Goal: Task Accomplishment & Management: Manage account settings

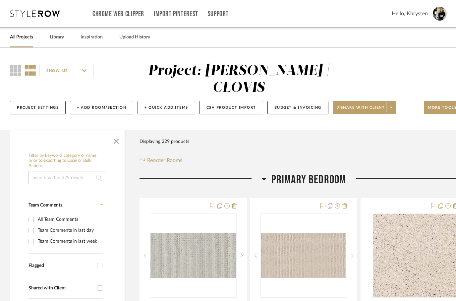
scroll to position [41, 0]
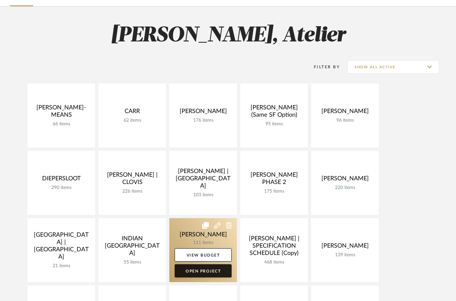
click at [204, 271] on link "Open Project" at bounding box center [203, 270] width 57 height 13
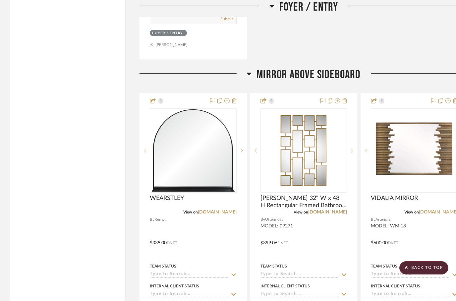
scroll to position [1368, 0]
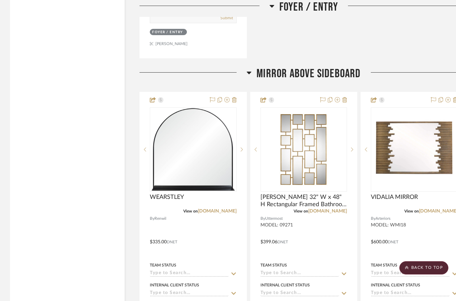
click at [253, 75] on h3 "MIRROR ABOVE SIDEBOARD" at bounding box center [304, 74] width 114 height 14
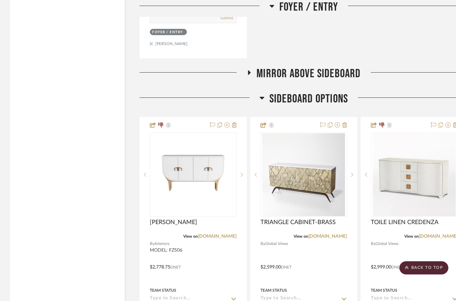
click at [269, 99] on span "SIDEBOARD OPTIONS" at bounding box center [308, 99] width 79 height 14
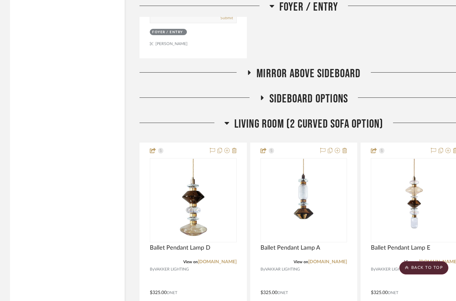
click at [231, 126] on h3 "Living Room (2 Curved Sofa Option)" at bounding box center [303, 124] width 159 height 14
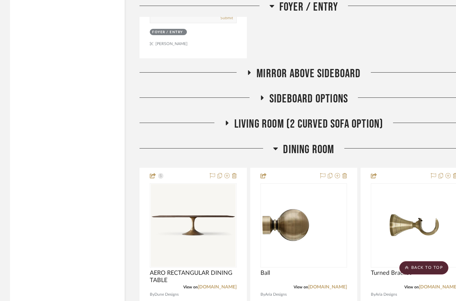
click at [279, 150] on h3 "Dining Room" at bounding box center [303, 150] width 61 height 14
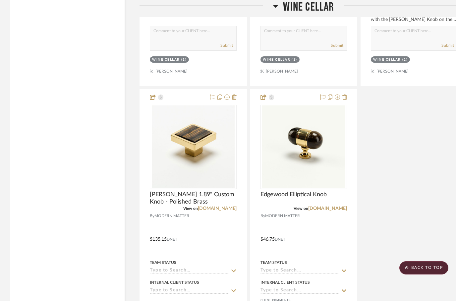
scroll to position [2067, 0]
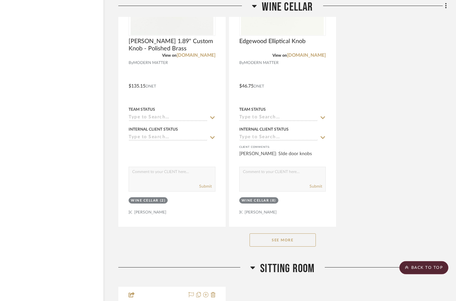
click at [277, 244] on button "See More" at bounding box center [283, 240] width 66 height 13
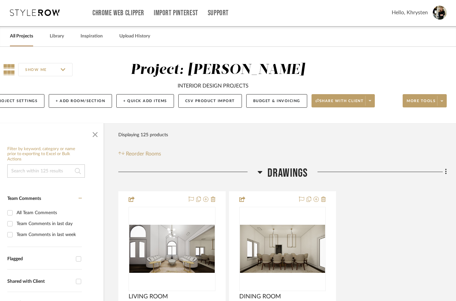
scroll to position [0, 21]
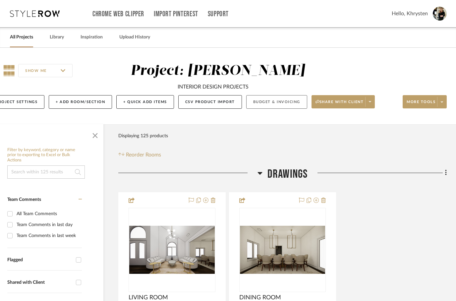
click at [275, 105] on button "Budget & Invoicing" at bounding box center [276, 102] width 61 height 14
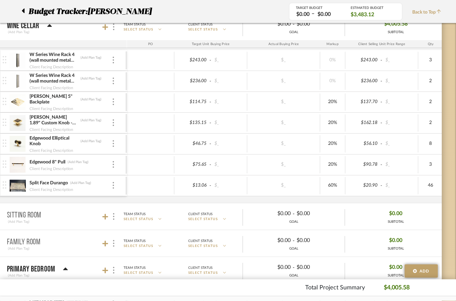
scroll to position [305, 21]
click at [115, 182] on div at bounding box center [113, 184] width 3 height 7
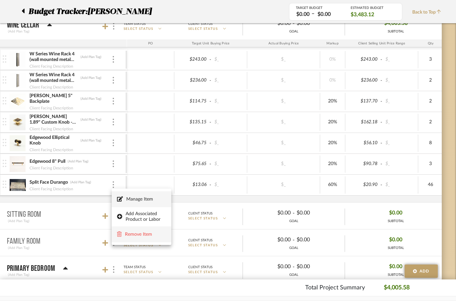
click at [149, 239] on button "Remove Item" at bounding box center [142, 234] width 60 height 16
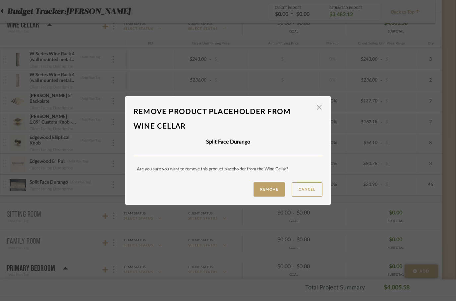
scroll to position [0, 0]
click at [268, 191] on button "Remove" at bounding box center [269, 189] width 31 height 14
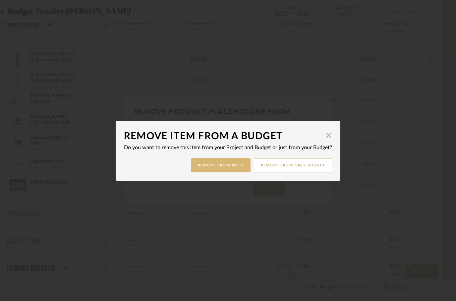
click at [216, 170] on button "Remove from Both" at bounding box center [220, 165] width 59 height 14
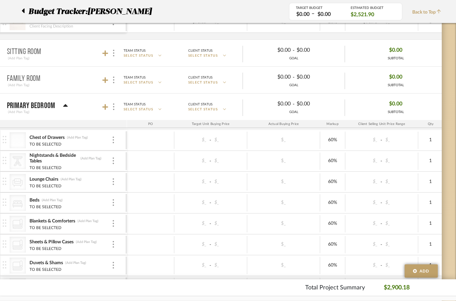
scroll to position [447, 21]
click at [67, 106] on icon at bounding box center [65, 105] width 5 height 3
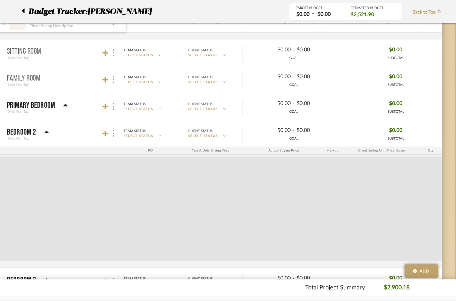
scroll to position [447, 21]
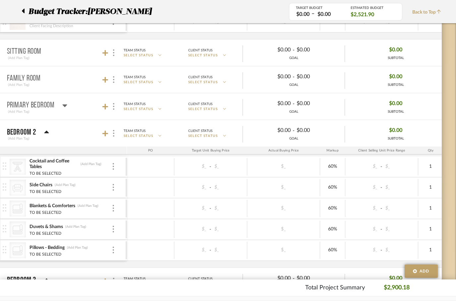
click at [44, 132] on icon at bounding box center [46, 132] width 5 height 8
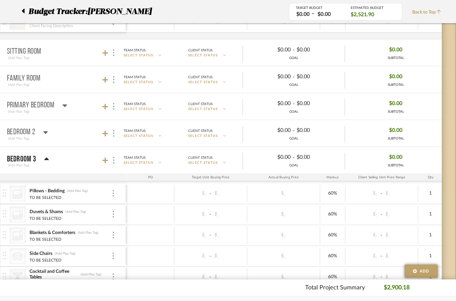
click at [47, 157] on icon at bounding box center [46, 159] width 5 height 8
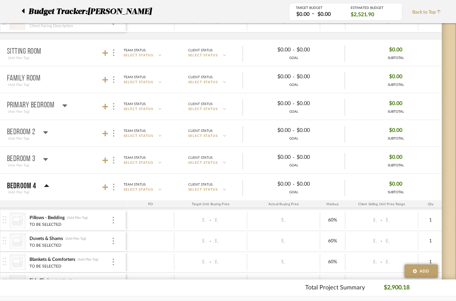
click at [49, 185] on mat-panel-title "BEDROOM 4 (Add Plan Tag)" at bounding box center [65, 187] width 117 height 16
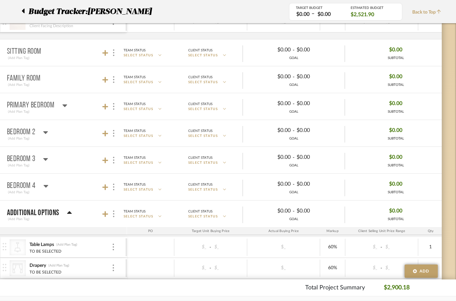
click at [67, 210] on icon at bounding box center [69, 213] width 5 height 8
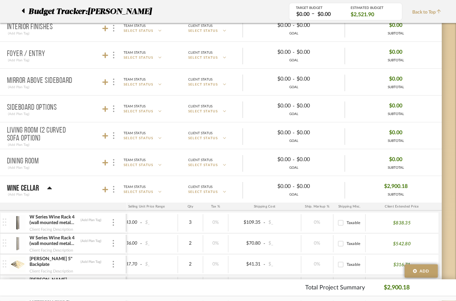
scroll to position [0, 21]
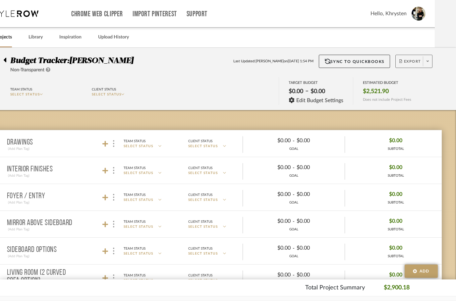
click at [404, 59] on button "Export" at bounding box center [413, 61] width 37 height 13
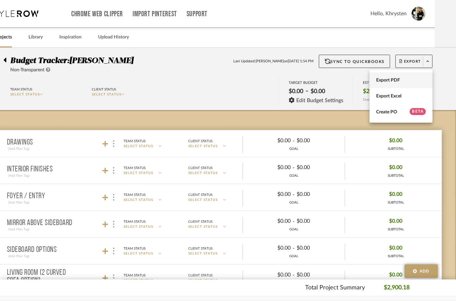
click at [385, 82] on span "Export PDF" at bounding box center [401, 81] width 50 height 6
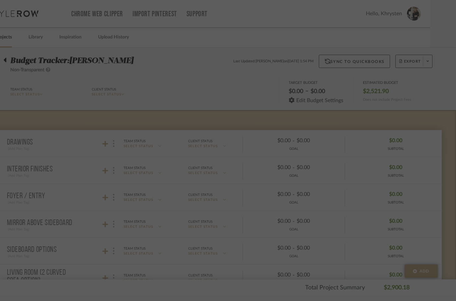
scroll to position [0, 0]
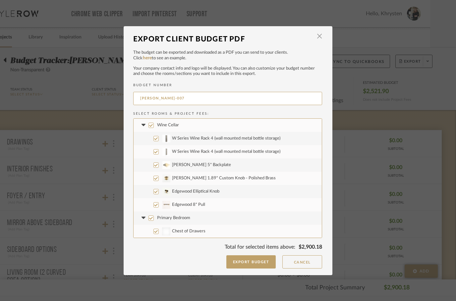
click at [153, 216] on input "Primary Bedroom" at bounding box center [150, 217] width 5 height 5
checkbox input "false"
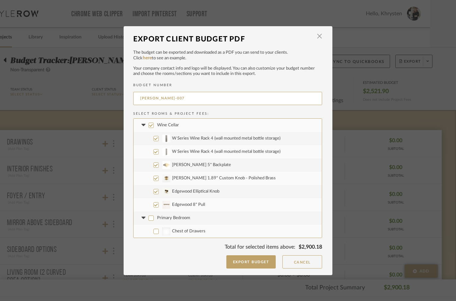
checkbox input "false"
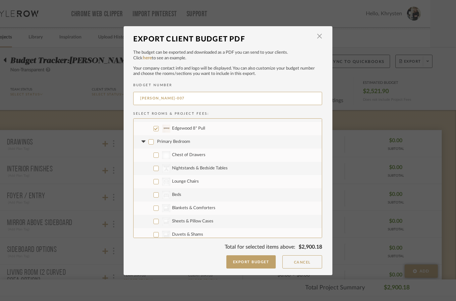
scroll to position [78, 0]
click at [142, 140] on icon at bounding box center [143, 140] width 4 height 2
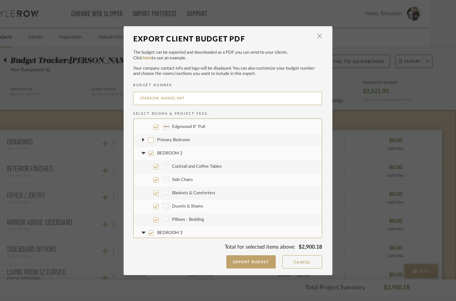
click at [153, 154] on input "BEDROOM 2" at bounding box center [150, 153] width 5 height 5
checkbox input "false"
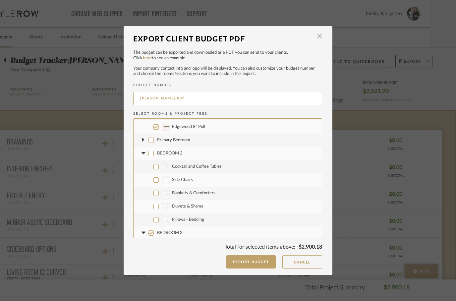
checkbox input "false"
click at [143, 153] on icon at bounding box center [143, 153] width 4 height 2
click at [153, 166] on input "BEDROOM 3" at bounding box center [150, 166] width 5 height 5
checkbox input "false"
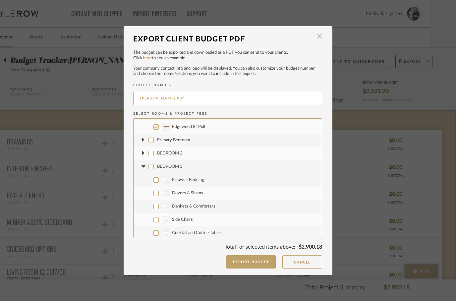
checkbox input "false"
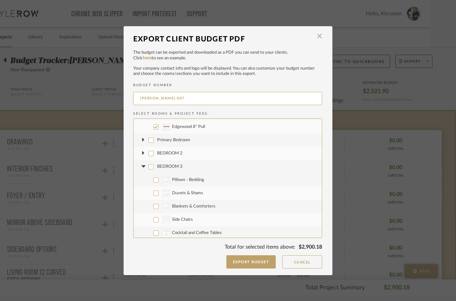
click at [145, 166] on icon at bounding box center [143, 166] width 4 height 2
click at [150, 178] on input "BEDROOM 4" at bounding box center [150, 179] width 5 height 5
checkbox input "false"
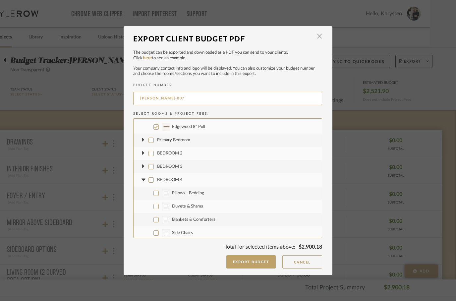
checkbox input "false"
click at [144, 179] on icon at bounding box center [143, 180] width 4 height 2
click at [153, 192] on input "Additional Options" at bounding box center [150, 193] width 5 height 5
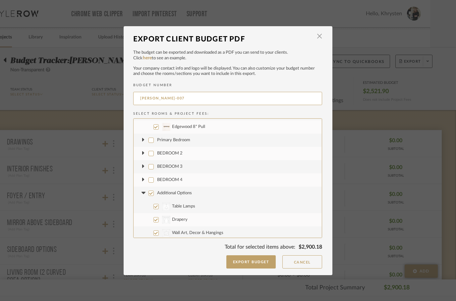
checkbox input "false"
click at [141, 191] on fa-icon at bounding box center [143, 193] width 7 height 7
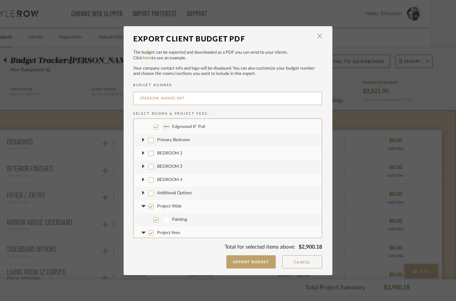
click at [152, 207] on input "Project Wide" at bounding box center [150, 206] width 5 height 5
checkbox input "false"
click at [146, 204] on fa-icon at bounding box center [143, 206] width 7 height 7
click at [250, 262] on button "Export Budget" at bounding box center [251, 261] width 50 height 13
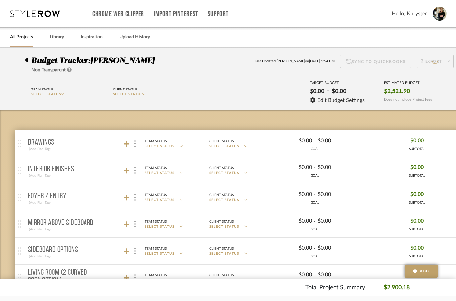
scroll to position [0, 21]
